Goal: Find contact information: Find contact information

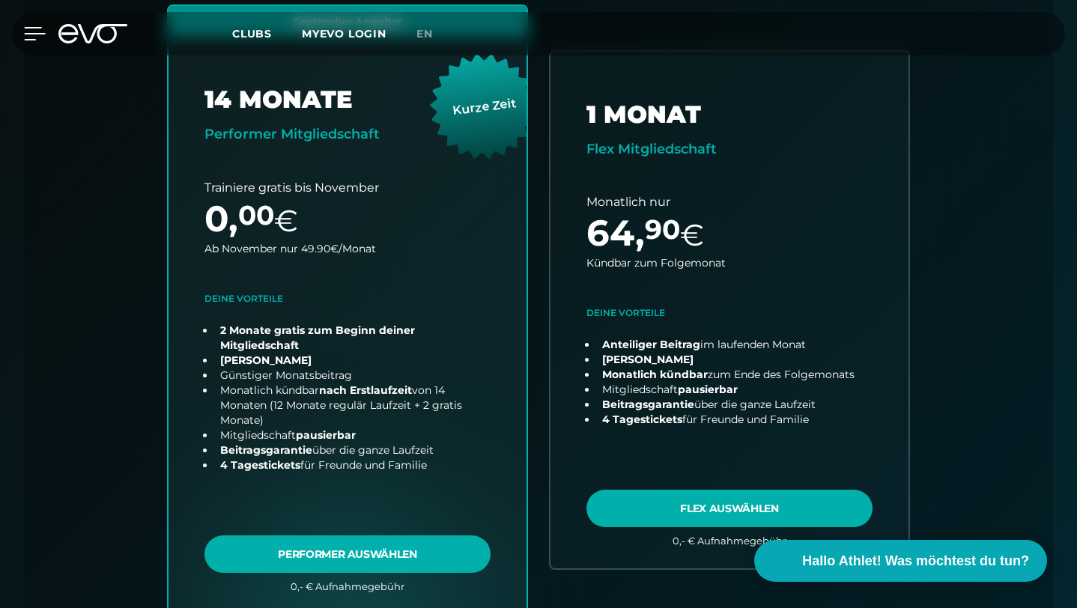
click at [32, 34] on icon at bounding box center [35, 33] width 22 height 13
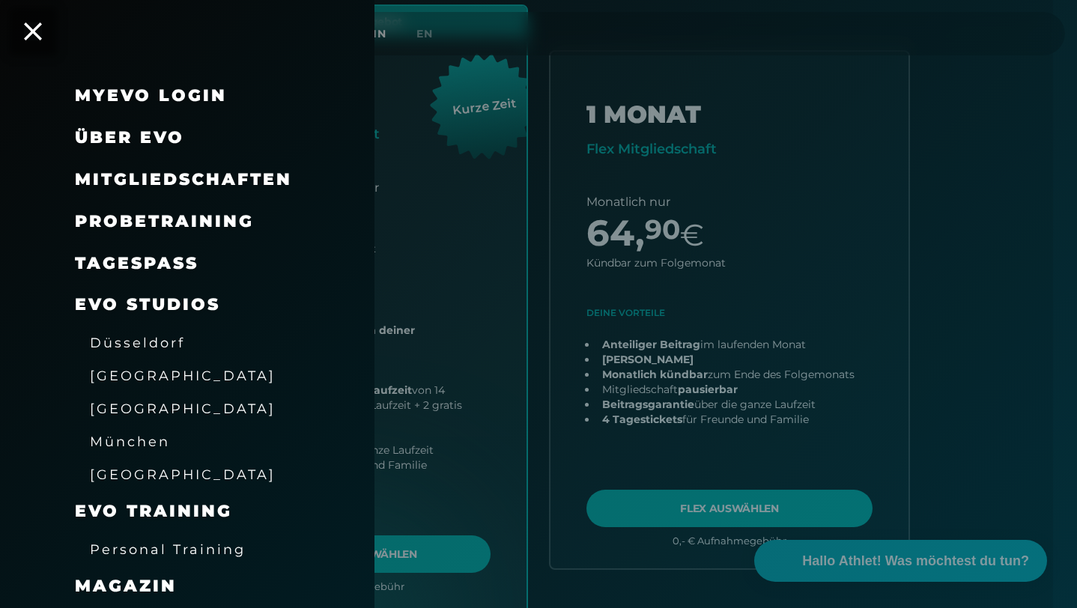
click at [157, 408] on span "[GEOGRAPHIC_DATA]" at bounding box center [183, 409] width 186 height 16
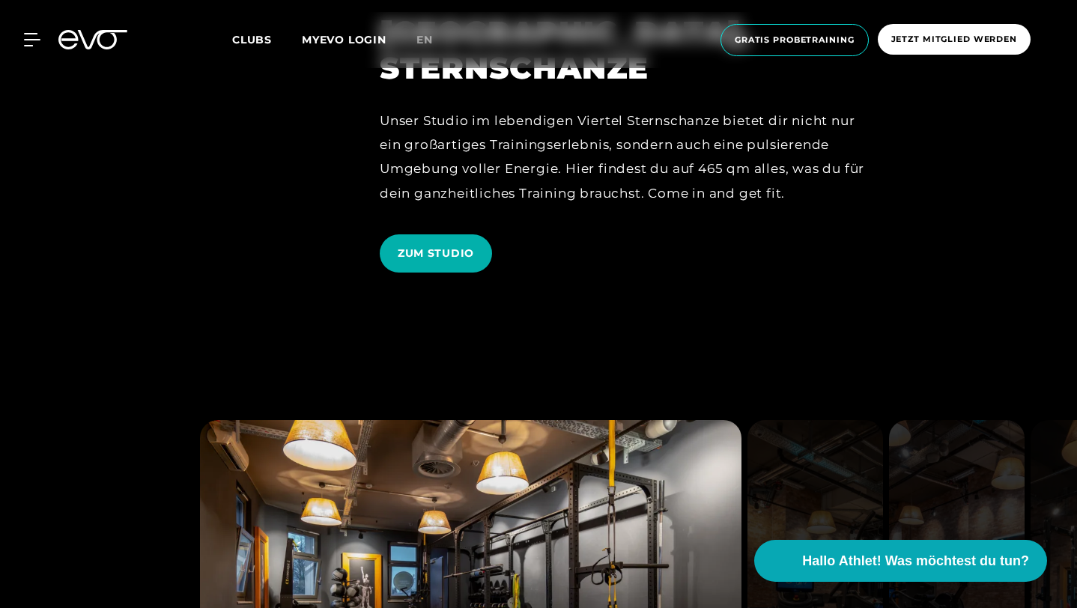
scroll to position [1589, 0]
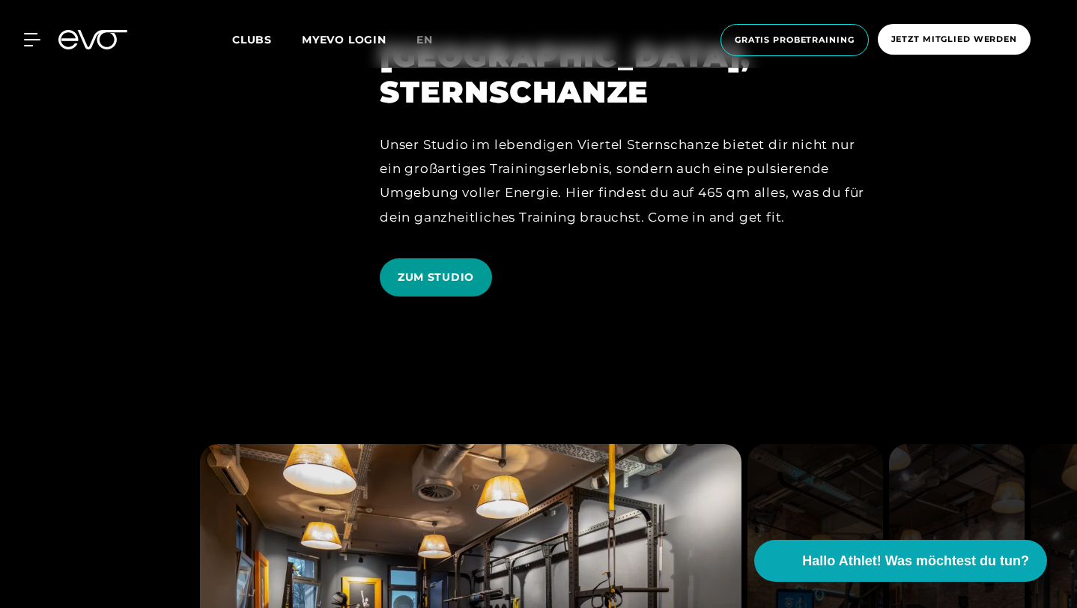
click at [426, 285] on span "ZUM STUDIO" at bounding box center [436, 278] width 76 height 16
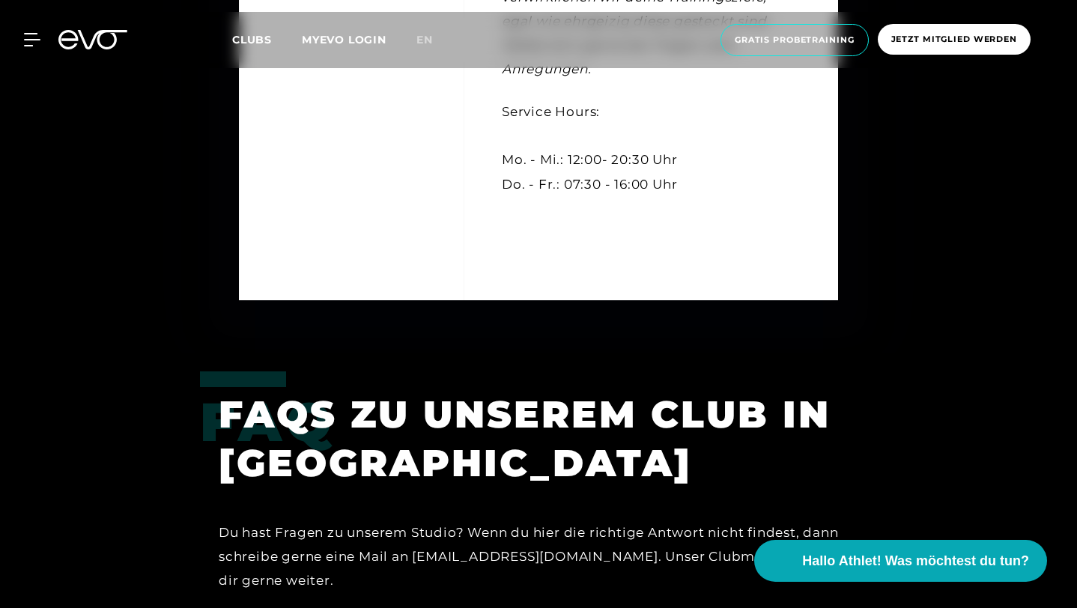
scroll to position [4252, 0]
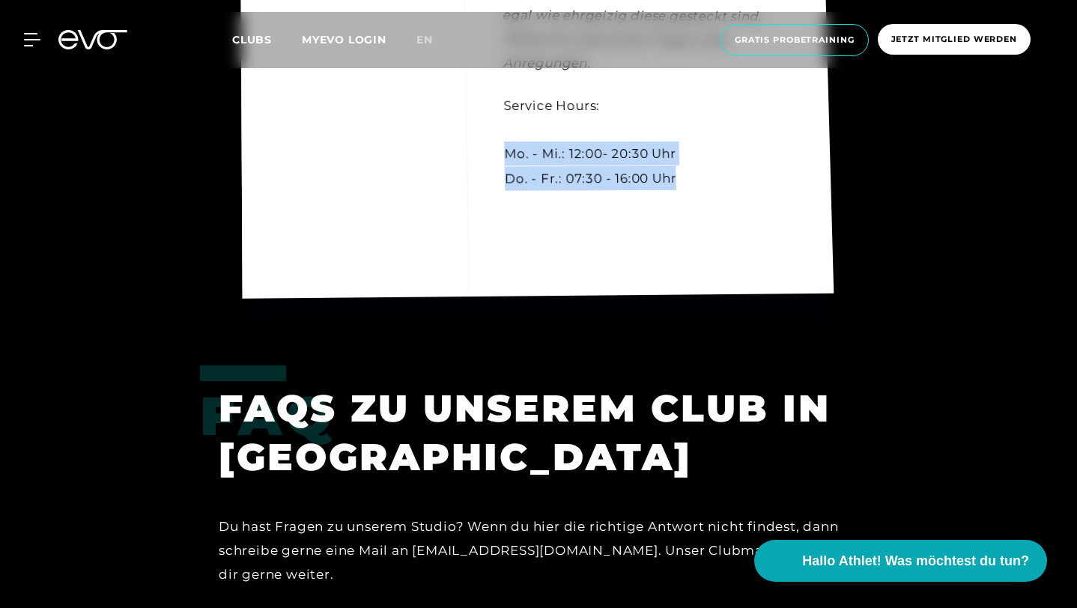
drag, startPoint x: 685, startPoint y: 458, endPoint x: 499, endPoint y: 433, distance: 187.4
click at [499, 298] on div "Kontakt [PERSON_NAME] [PERSON_NAME] Gym Manager [EMAIL_ADDRESS][DOMAIN_NAME] [P…" at bounding box center [537, 34] width 594 height 527
copy div "Mo. - Mi.: 12:00- 20:30 Uhr Do. - Fr.: 07:30 - 16:00 Uhr"
